Goal: Use online tool/utility: Utilize a website feature to perform a specific function

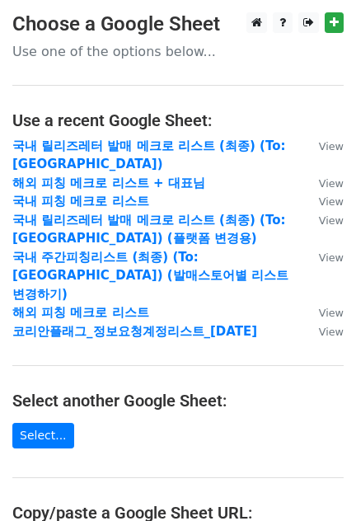
scroll to position [205, 0]
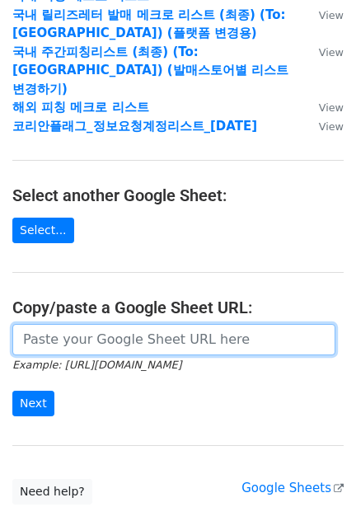
click at [111, 325] on input "url" at bounding box center [173, 339] width 323 height 31
paste input "[URL][DOMAIN_NAME]"
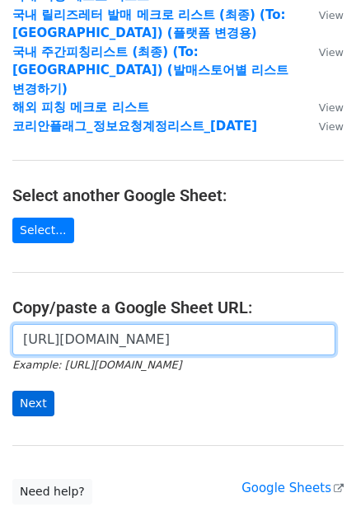
type input "[URL][DOMAIN_NAME]"
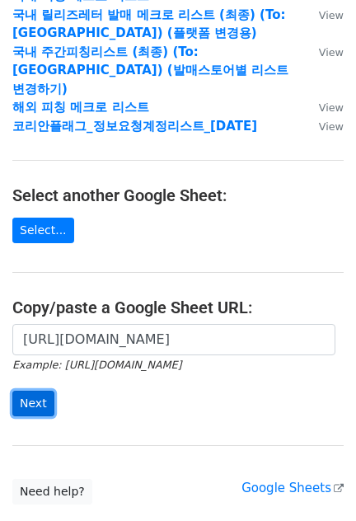
click at [32, 391] on input "Next" at bounding box center [33, 404] width 42 height 26
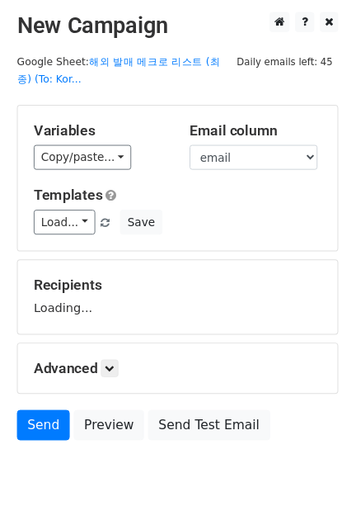
scroll to position [70, 0]
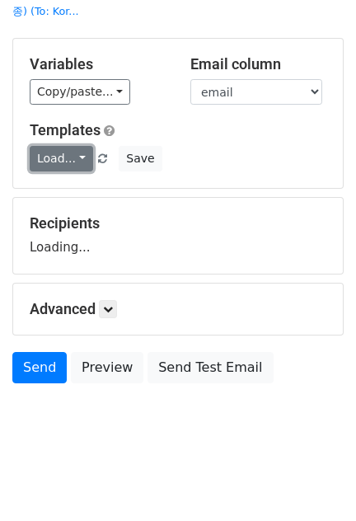
click at [63, 158] on link "Load..." at bounding box center [62, 159] width 64 height 26
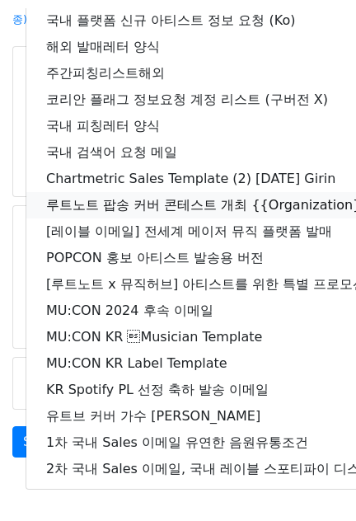
scroll to position [0, 0]
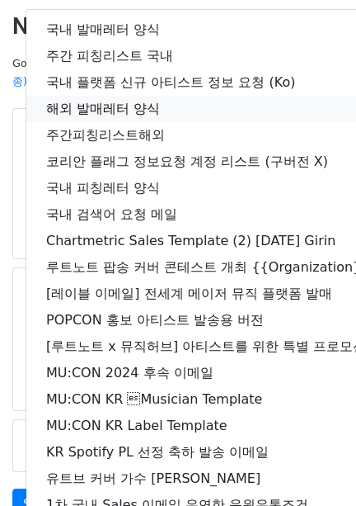
click at [133, 108] on link "해외 발매레터 양식" at bounding box center [291, 109] width 530 height 26
